Goal: Find specific page/section: Find specific page/section

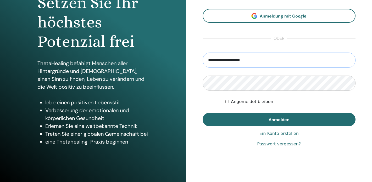
scroll to position [69, 0]
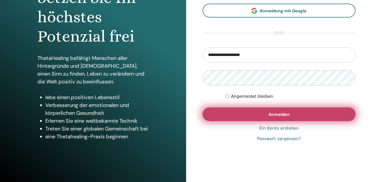
click at [280, 111] on button "Anmelden" at bounding box center [279, 115] width 153 height 14
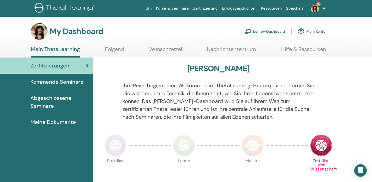
click at [272, 31] on link "Lehrer-Dashboard" at bounding box center [265, 32] width 40 height 12
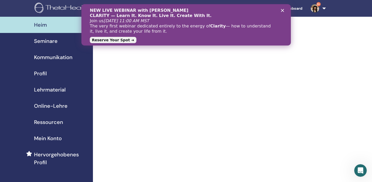
click at [53, 41] on span "Seminare" at bounding box center [46, 41] width 24 height 8
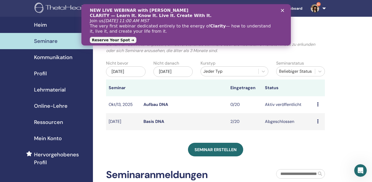
click at [318, 104] on icon at bounding box center [318, 104] width 2 height 4
click at [159, 105] on link "Aufbau DNA" at bounding box center [155, 104] width 25 height 5
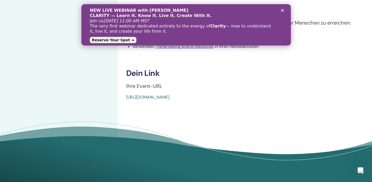
scroll to position [164, 0]
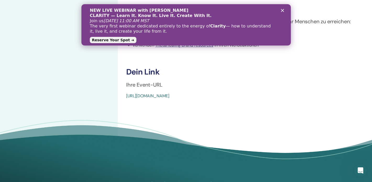
click at [169, 94] on link "[URL][DOMAIN_NAME]" at bounding box center [147, 95] width 43 height 5
